Goal: Task Accomplishment & Management: Use online tool/utility

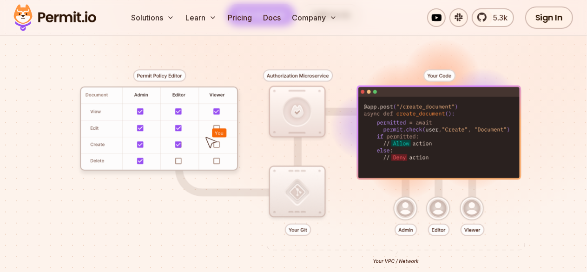
scroll to position [93, 0]
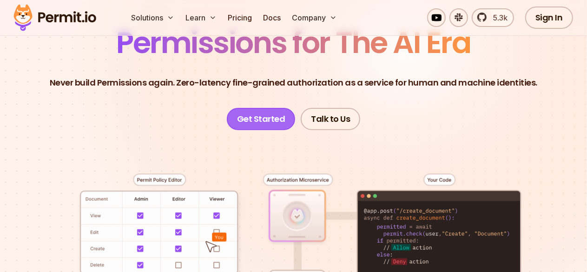
click at [253, 127] on link "Get Started" at bounding box center [261, 119] width 69 height 22
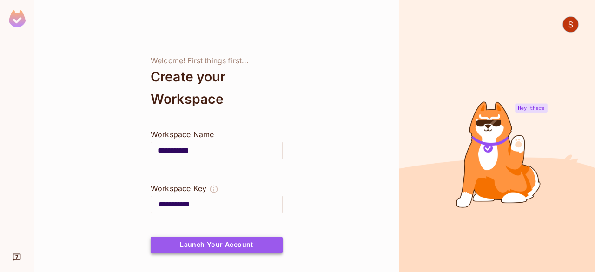
click at [193, 242] on button "Launch Your Account" at bounding box center [217, 245] width 132 height 17
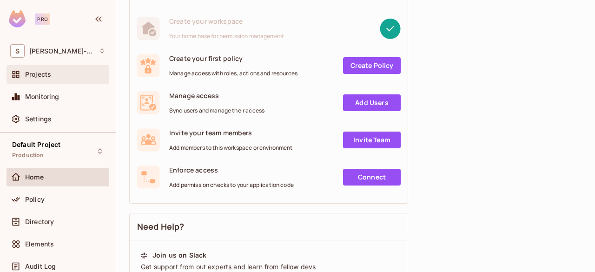
click at [53, 68] on div "Projects" at bounding box center [58, 74] width 103 height 19
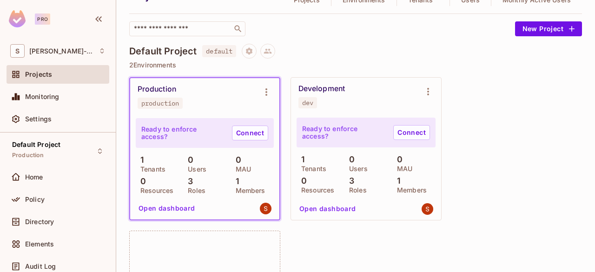
scroll to position [46, 0]
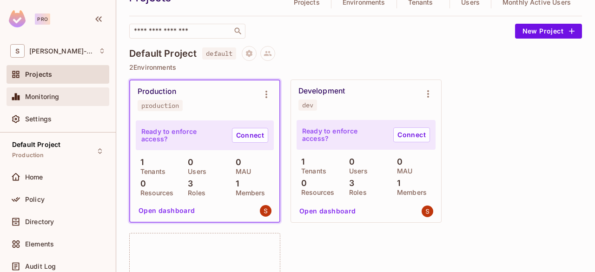
click at [69, 98] on div "Monitoring" at bounding box center [65, 96] width 80 height 7
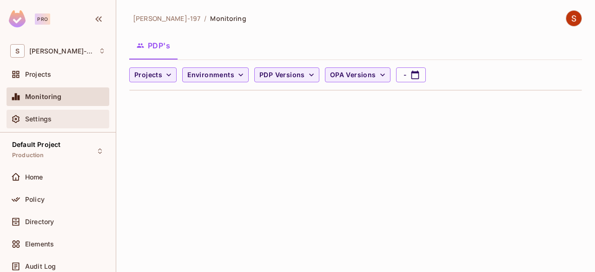
click at [69, 115] on div "Settings" at bounding box center [65, 118] width 80 height 7
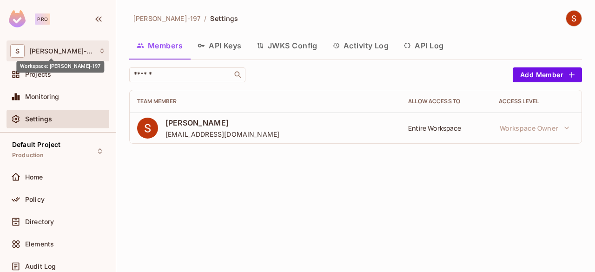
click at [57, 52] on span "Shubham-197" at bounding box center [61, 50] width 65 height 7
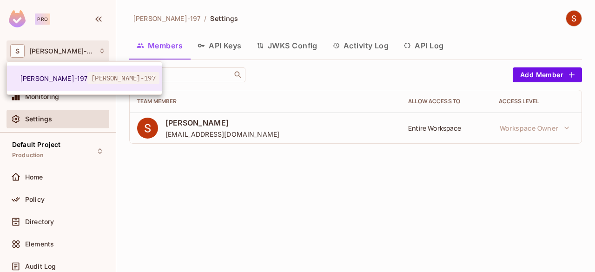
click at [140, 200] on div at bounding box center [297, 136] width 595 height 272
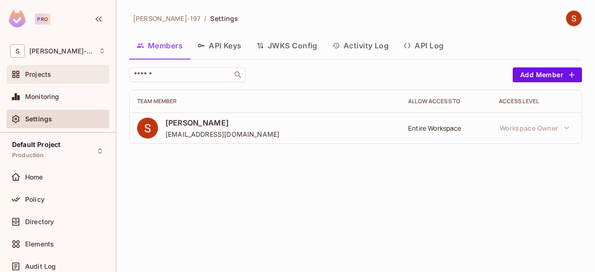
click at [46, 78] on div "Projects" at bounding box center [57, 74] width 95 height 11
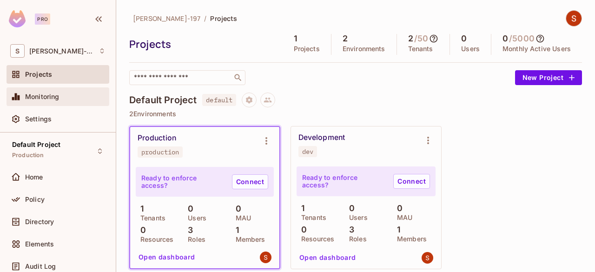
click at [53, 100] on div "Monitoring" at bounding box center [57, 96] width 95 height 11
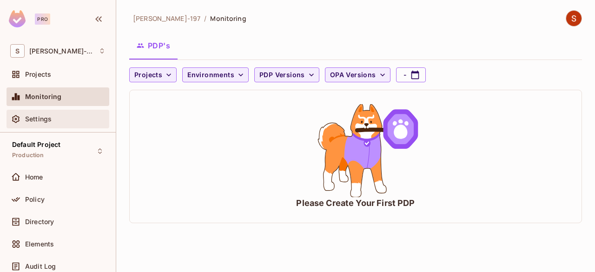
click at [50, 117] on span "Settings" at bounding box center [38, 118] width 26 height 7
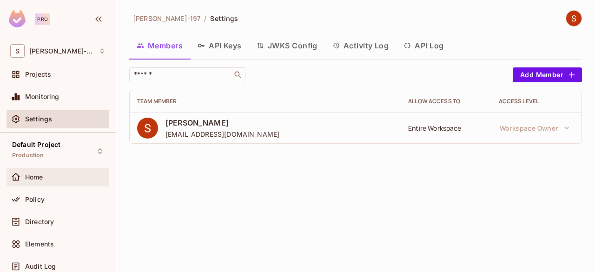
click at [69, 173] on div "Home" at bounding box center [65, 176] width 80 height 7
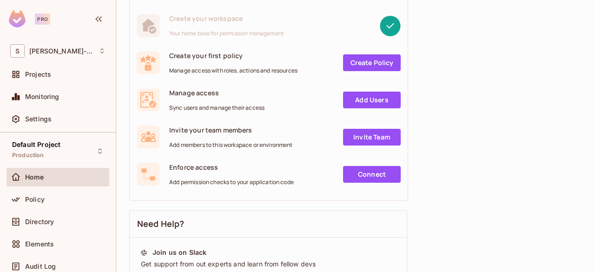
scroll to position [93, 0]
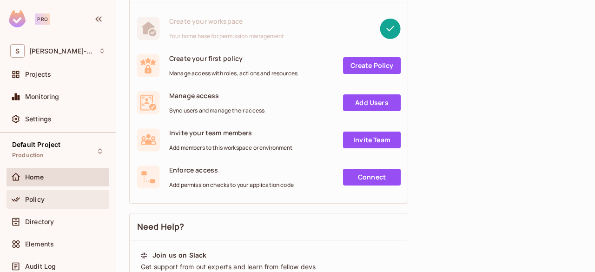
click at [30, 194] on div "Policy" at bounding box center [57, 199] width 95 height 11
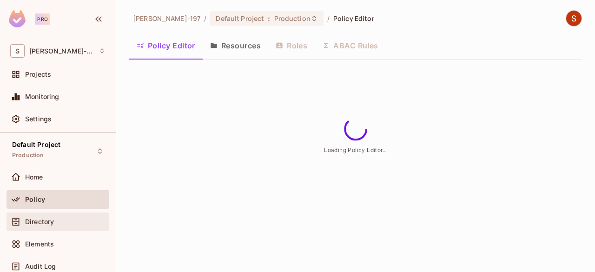
click at [54, 220] on span "Directory" at bounding box center [39, 221] width 29 height 7
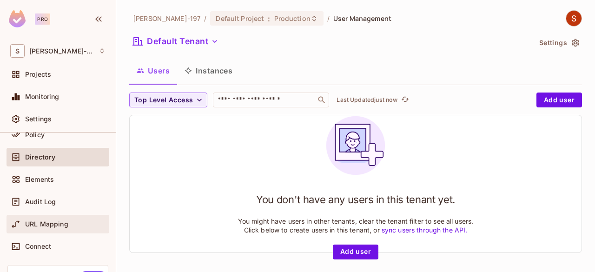
scroll to position [93, 0]
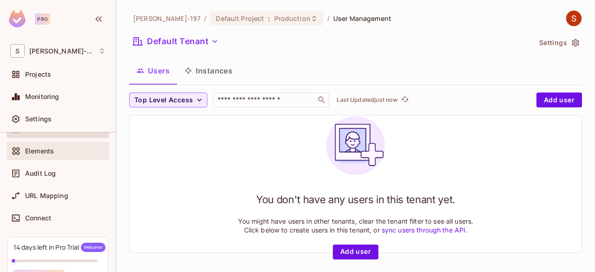
click at [55, 154] on div "Elements" at bounding box center [65, 150] width 80 height 7
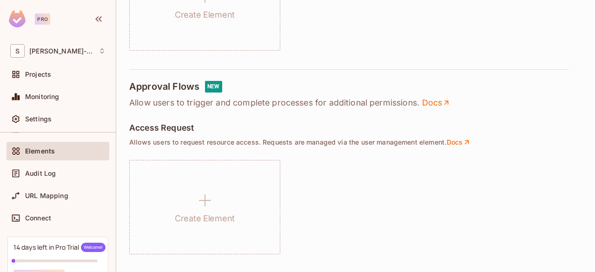
scroll to position [465, 0]
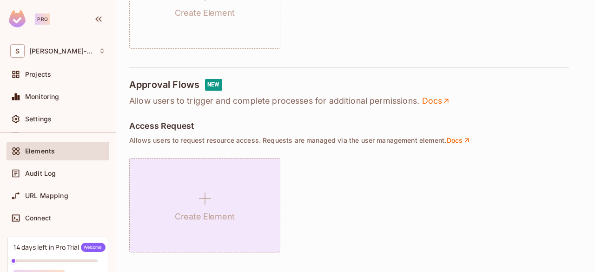
click at [217, 179] on div "Create Element" at bounding box center [204, 205] width 151 height 94
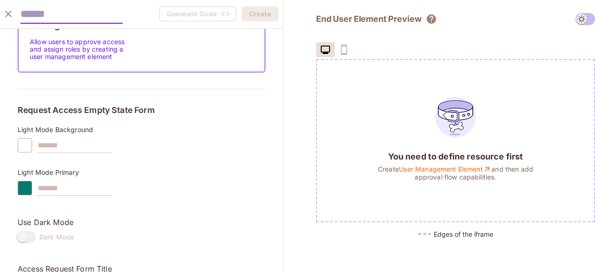
scroll to position [46, 0]
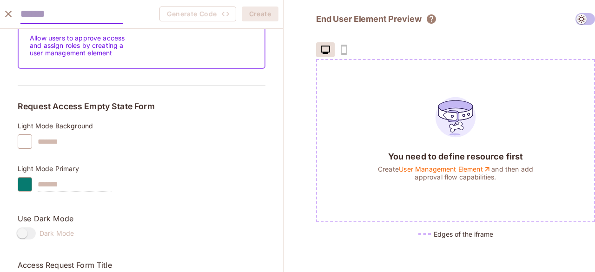
click at [32, 192] on div at bounding box center [25, 184] width 14 height 14
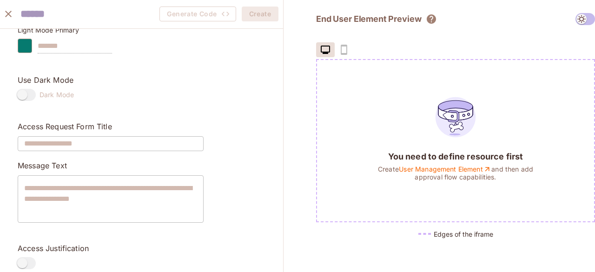
scroll to position [186, 0]
click at [33, 100] on span at bounding box center [26, 94] width 20 height 12
click at [36, 100] on span at bounding box center [26, 94] width 20 height 12
